Goal: Check status: Check status

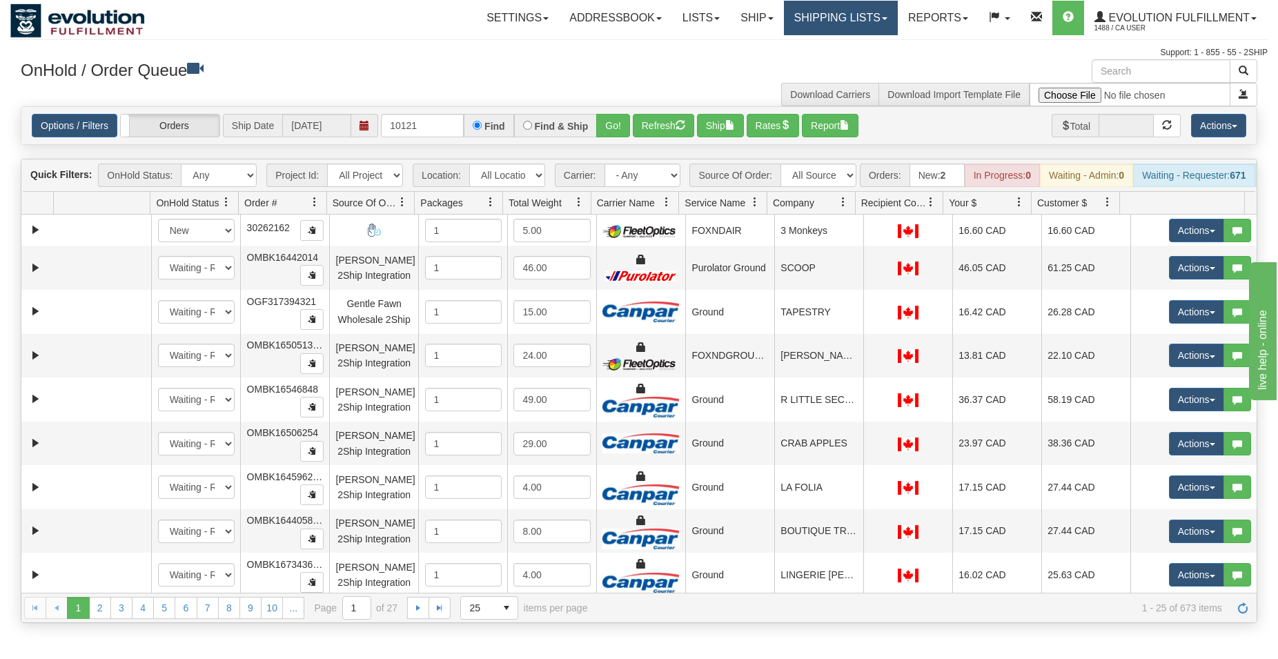
type input "10121"
click at [804, 17] on link "Shipping lists" at bounding box center [841, 18] width 114 height 34
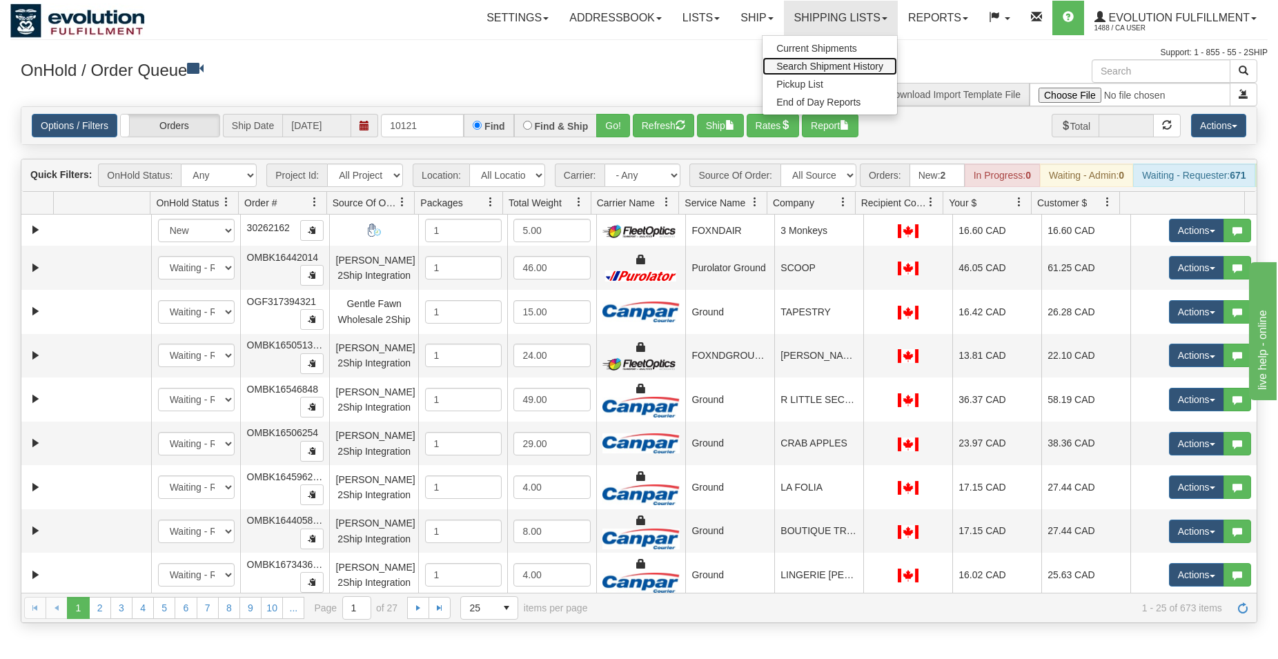
click at [797, 66] on span "Search Shipment History" at bounding box center [829, 66] width 107 height 11
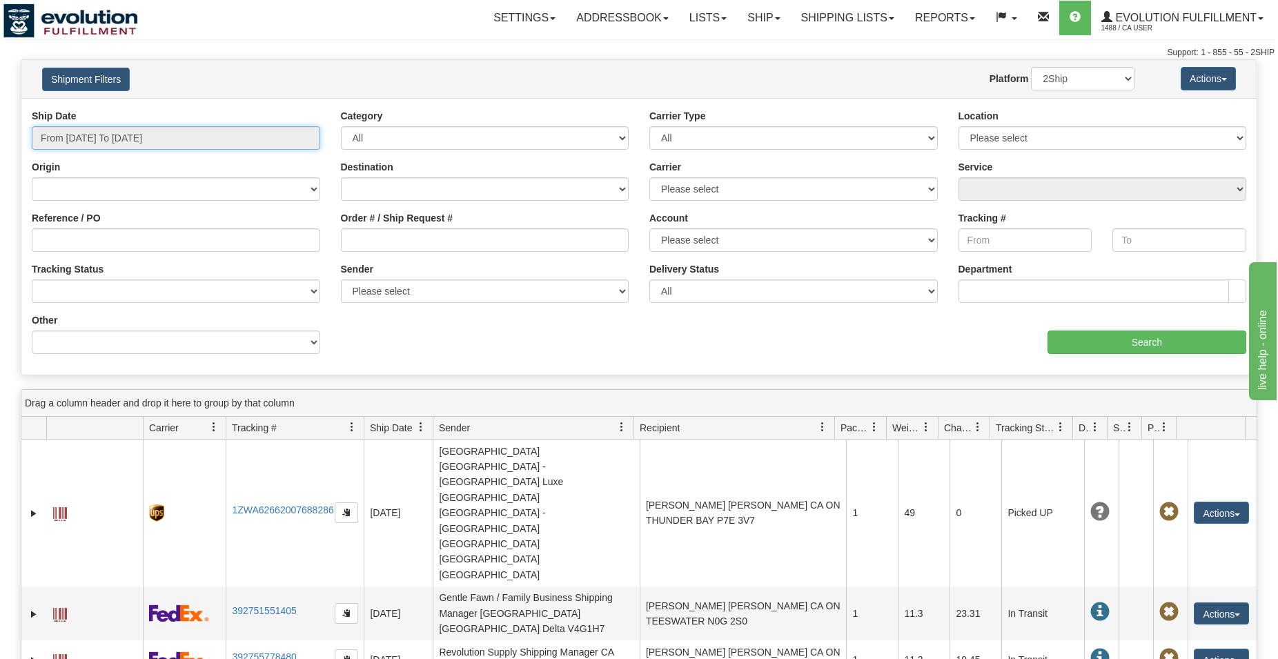
click at [89, 142] on input "From 09/02/2025 To 09/03/2025" at bounding box center [176, 137] width 288 height 23
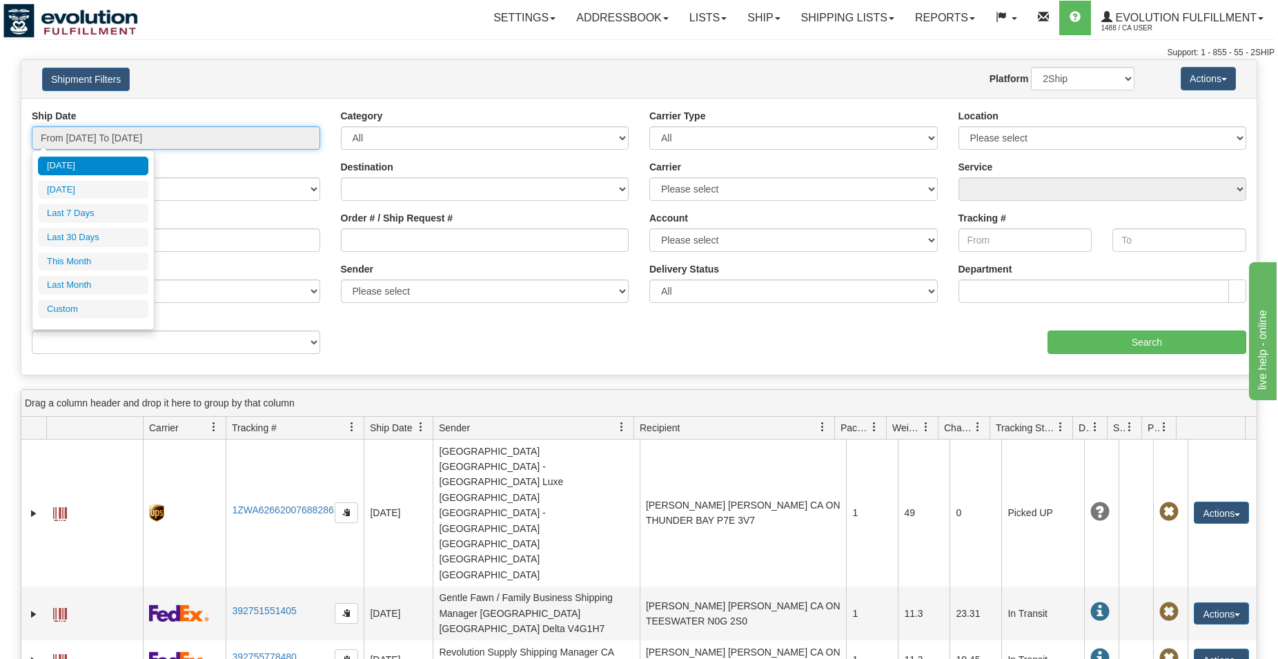
type input "09/02/2025"
type input "[DATE]"
type input "09/01/2025"
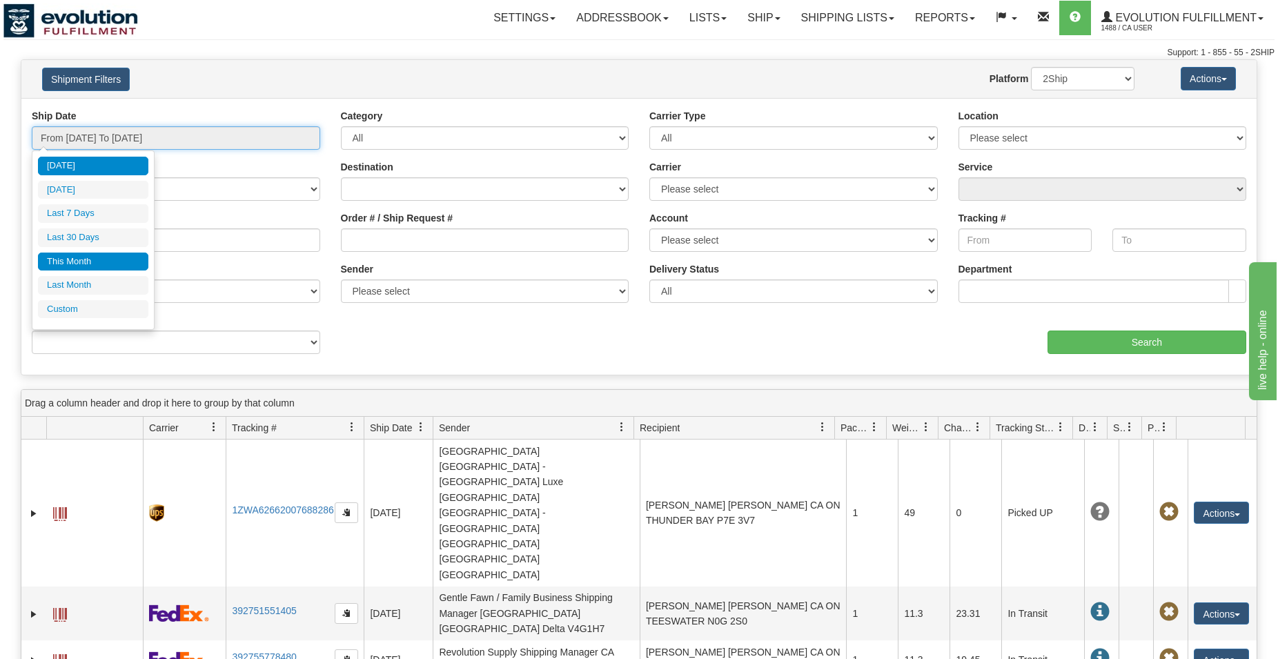
type input "09/30/2025"
type input "[DATE]"
type input "08/01/2025"
type input "08/31/2025"
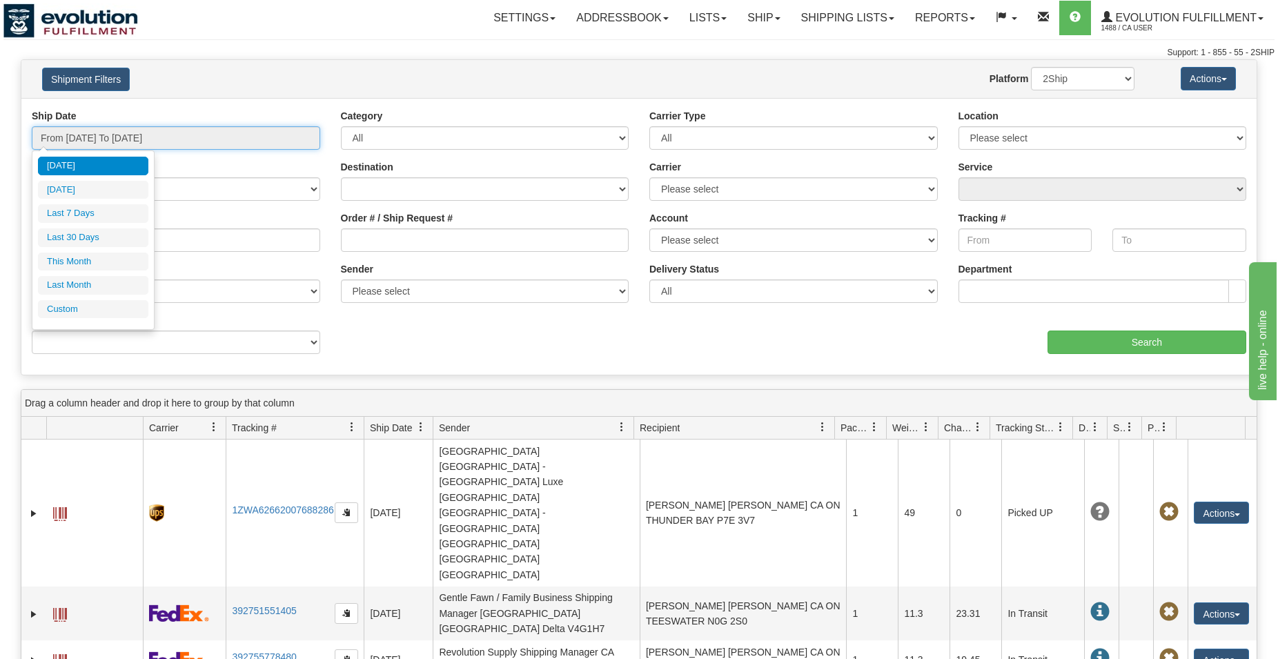
type input "[DATE]"
click at [79, 308] on li "Custom" at bounding box center [93, 309] width 110 height 19
type input "08/01/2025"
type input "08/31/2025"
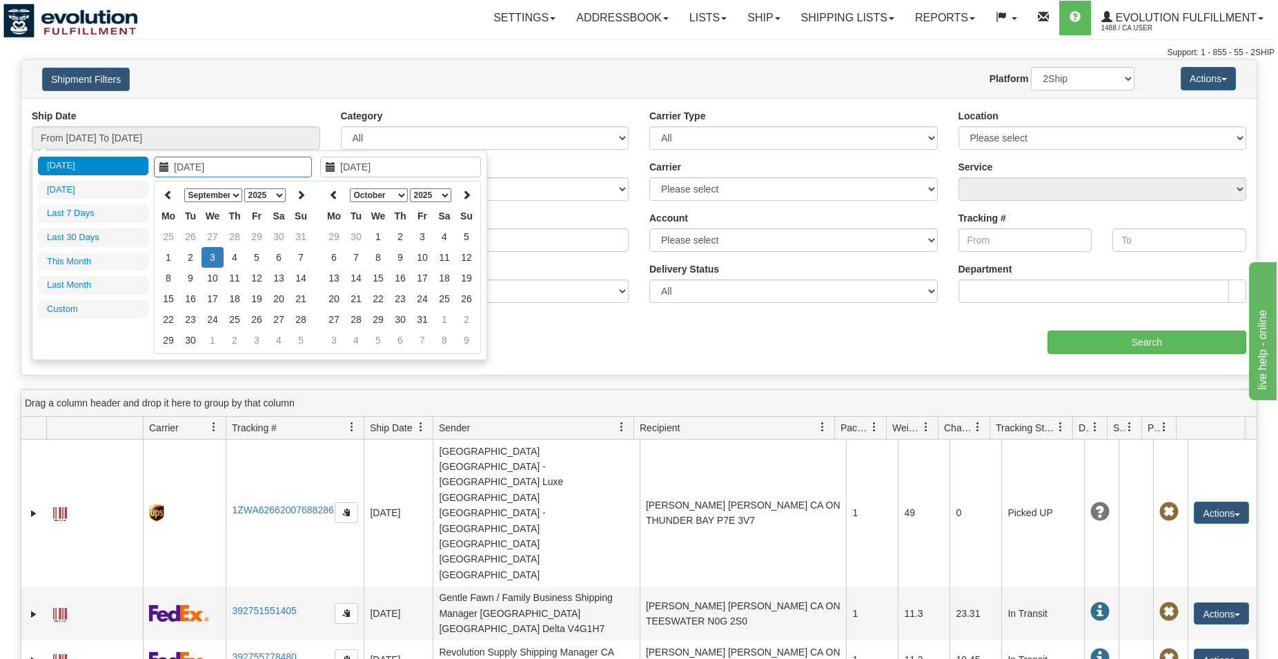
type input "[DATE]"
click at [169, 190] on icon at bounding box center [168, 195] width 10 height 10
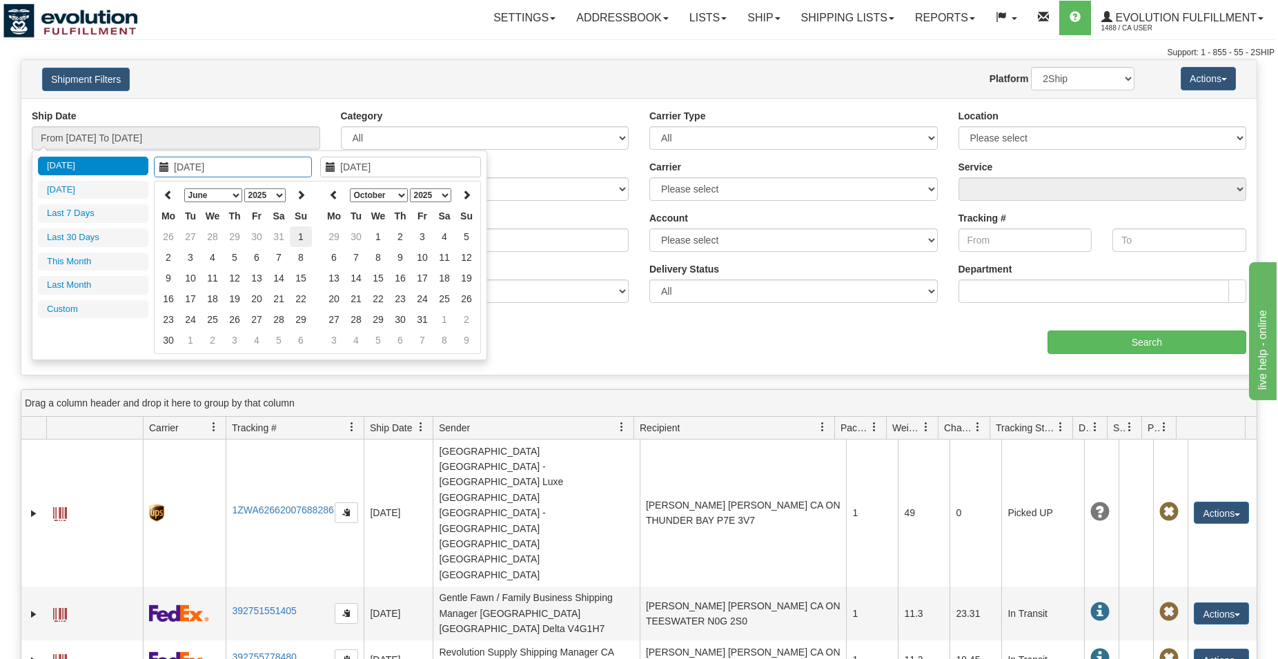
type input "06/01/2025"
click at [295, 236] on td "1" at bounding box center [301, 236] width 22 height 21
type input "10/16/2025"
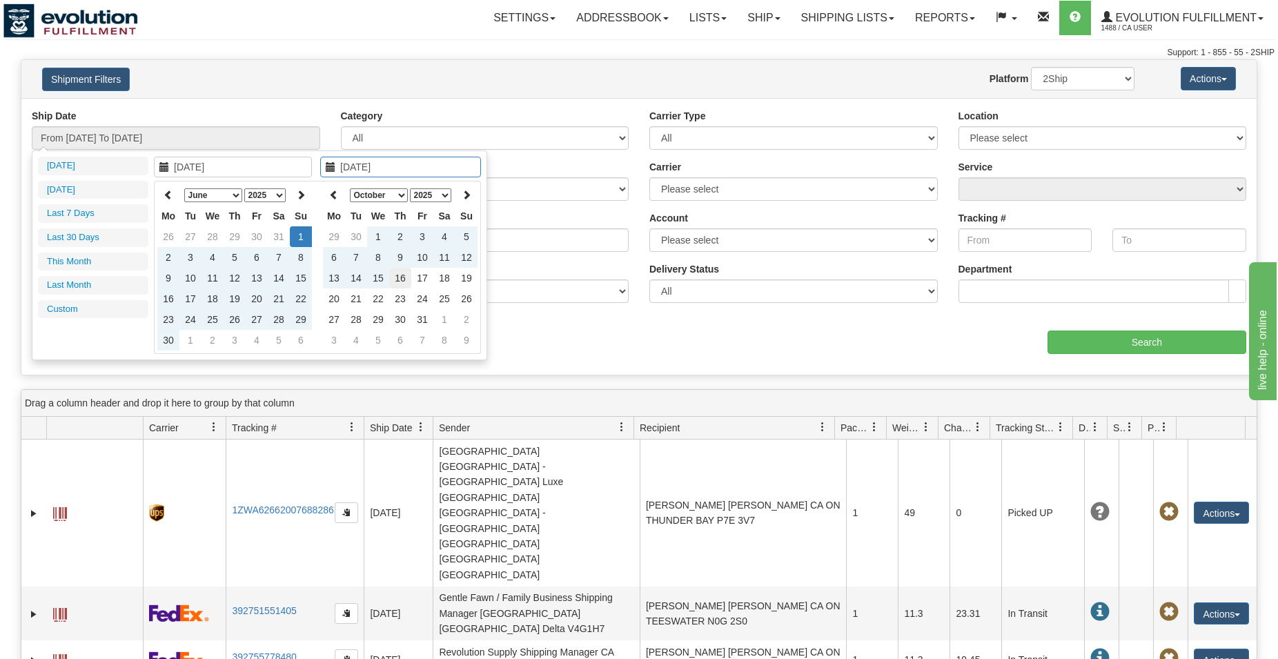
click at [393, 273] on td "16" at bounding box center [400, 278] width 22 height 21
type input "From 06/01/2025 To 10/16/2025"
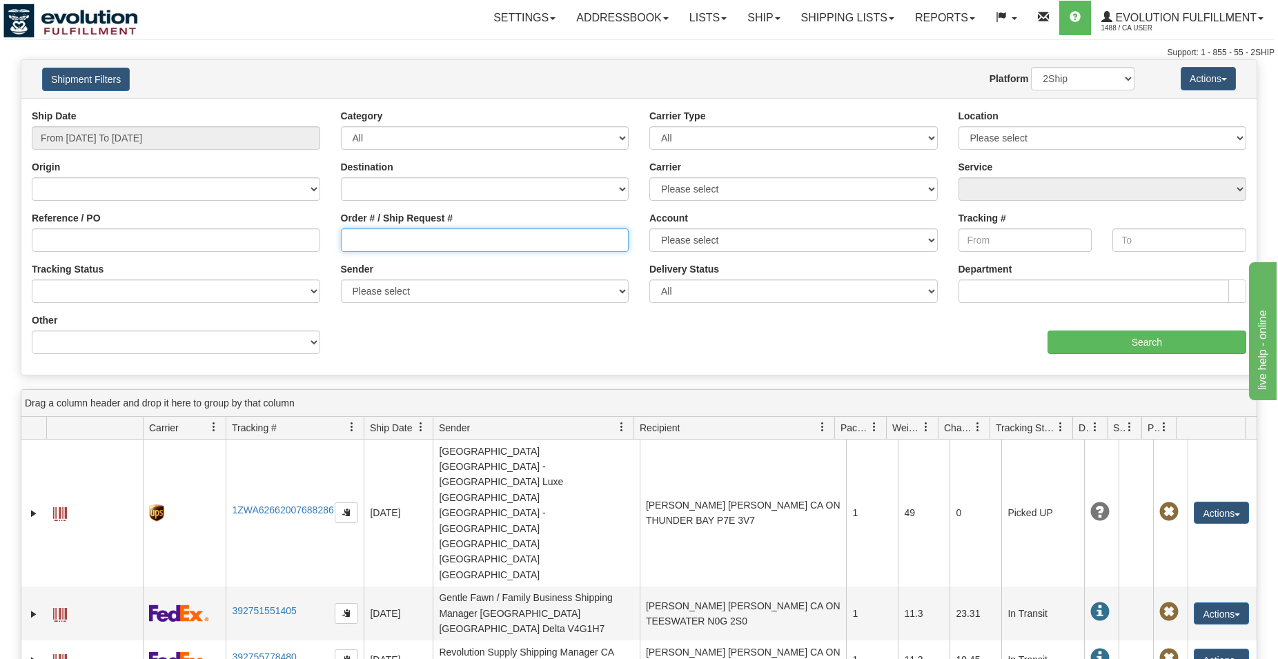
click at [399, 239] on input "Order # / Ship Request #" at bounding box center [485, 239] width 288 height 23
type input "10121"
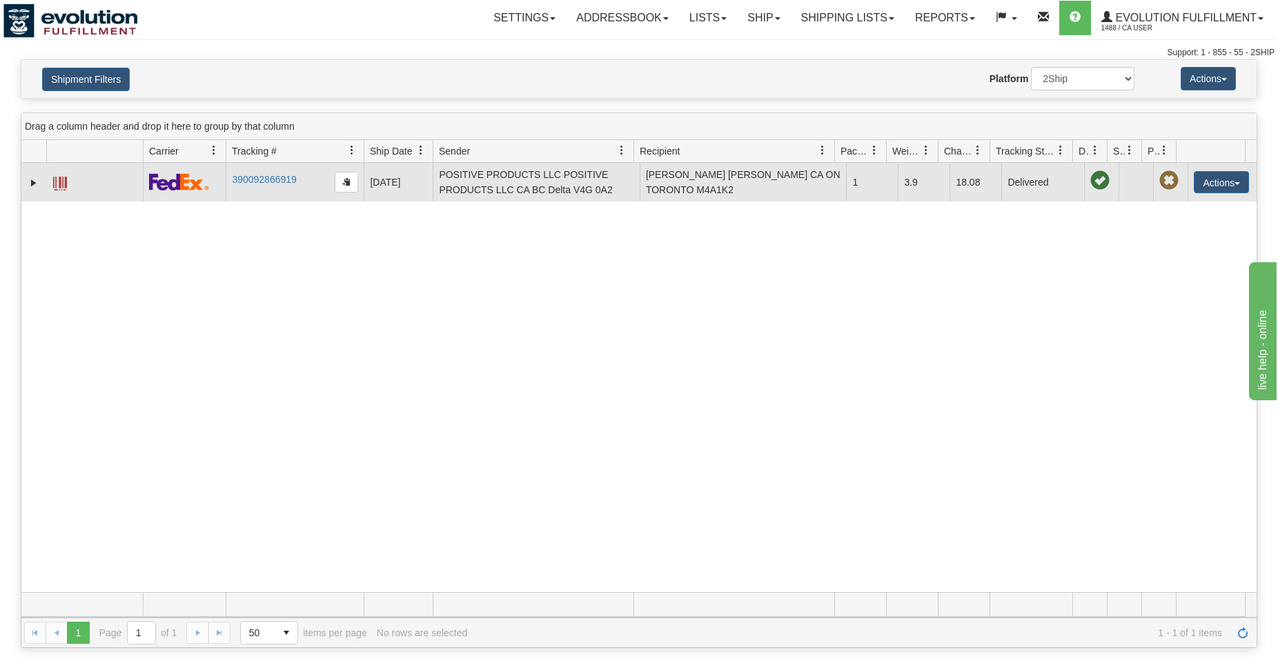
click at [61, 181] on span at bounding box center [60, 184] width 14 height 14
